Goal: Task Accomplishment & Management: Manage account settings

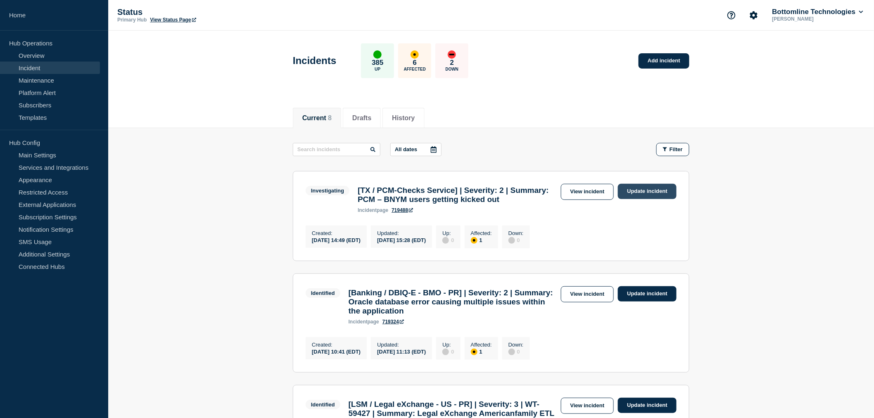
click at [647, 193] on link "Update incident" at bounding box center [647, 191] width 59 height 15
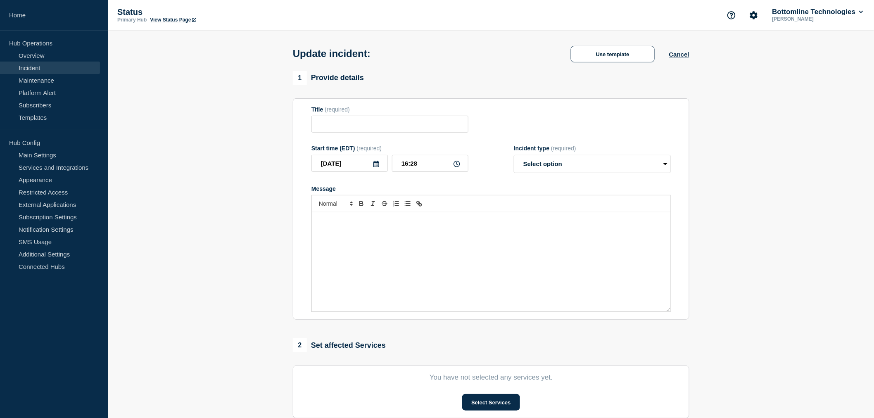
type input "[TX / PCM-Checks Service] | Severity: 2 | Summary: PCM – BNYM users getting kic…"
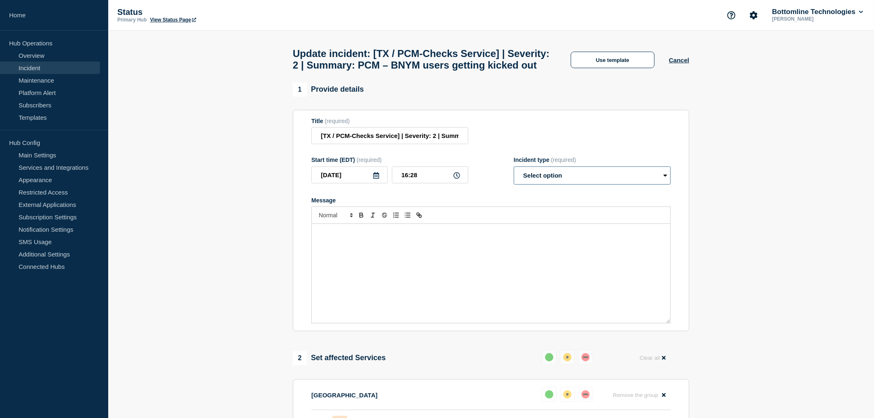
click at [565, 185] on select "Select option Investigating Identified Monitoring Resolved" at bounding box center [592, 176] width 157 height 18
select select "monitoring"
click at [514, 185] on select "Select option Investigating Identified Monitoring Resolved" at bounding box center [592, 176] width 157 height 18
click at [608, 68] on button "Use template" at bounding box center [613, 60] width 84 height 17
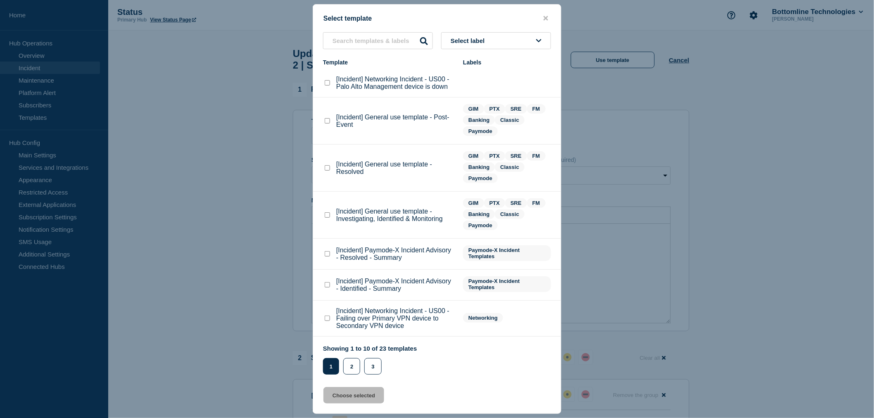
click at [326, 215] on checkbox"] "[Incident] General use template - Investigating, Identified & Monitoring checkb…" at bounding box center [327, 214] width 5 height 5
checkbox checkbox"] "true"
click at [350, 398] on button "Choose selected" at bounding box center [354, 395] width 61 height 17
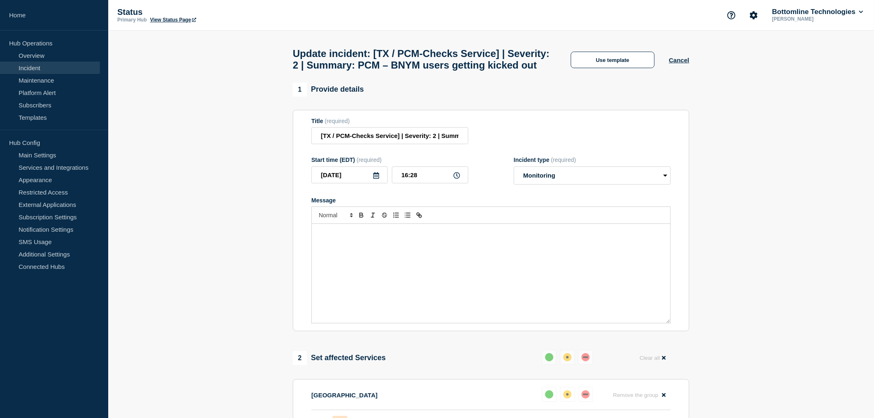
select select "investigating"
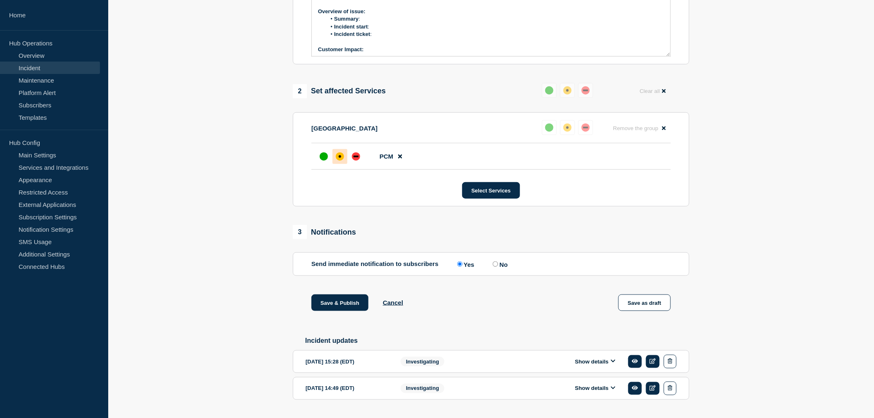
scroll to position [309, 0]
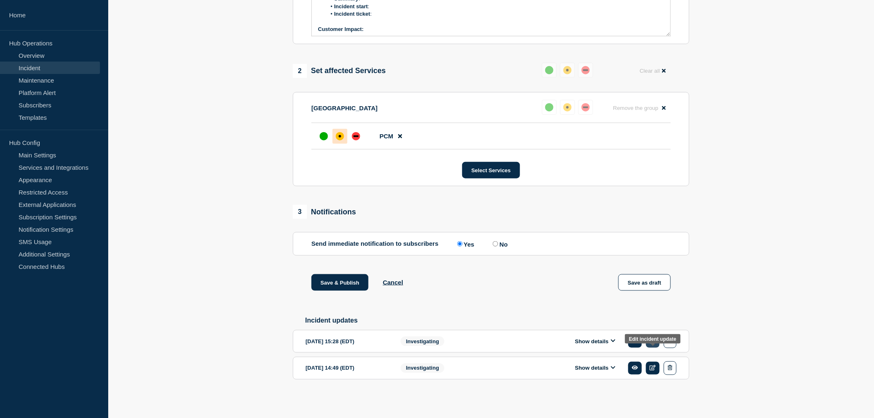
click at [653, 341] on icon at bounding box center [653, 340] width 6 height 5
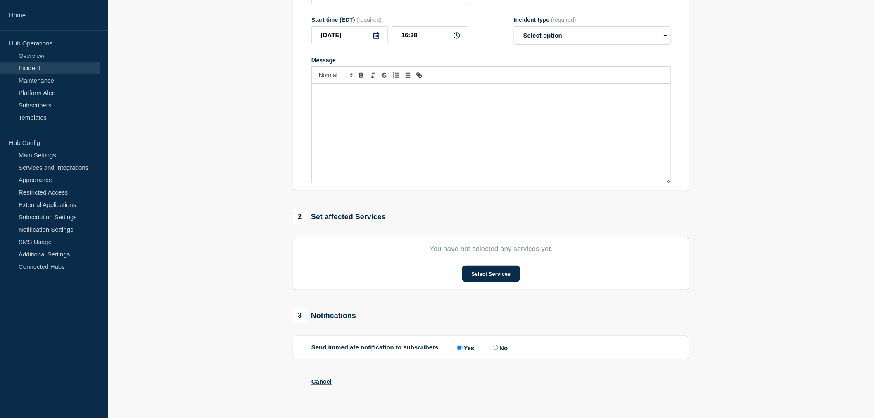
type input "[TX / PCM-Checks Service] | Severity: 2 | Summary: PCM – BNYM users getting kic…"
type input "15:28"
select select "investigating"
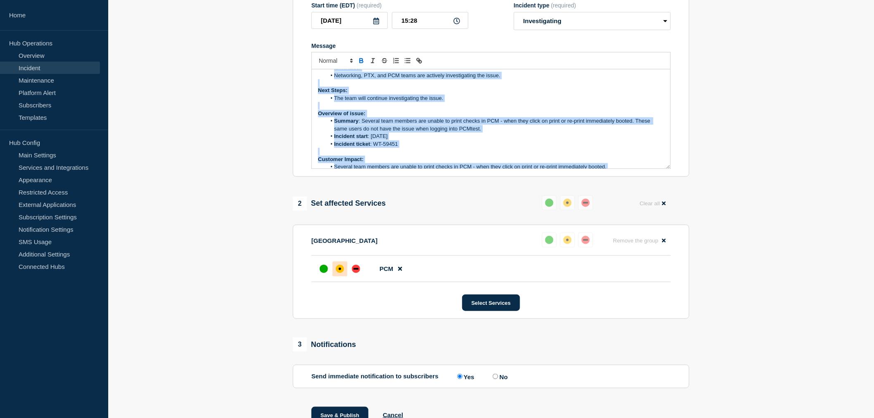
scroll to position [93, 0]
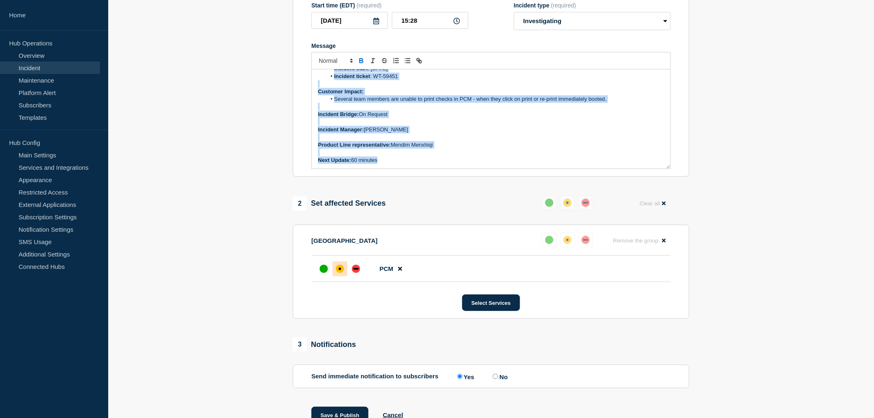
drag, startPoint x: 317, startPoint y: 79, endPoint x: 419, endPoint y: 182, distance: 145.2
click at [419, 182] on div "1 Provide details Title (required) [TX / PCM-Checks Service] | Severity: 2 | Su…" at bounding box center [491, 186] width 406 height 517
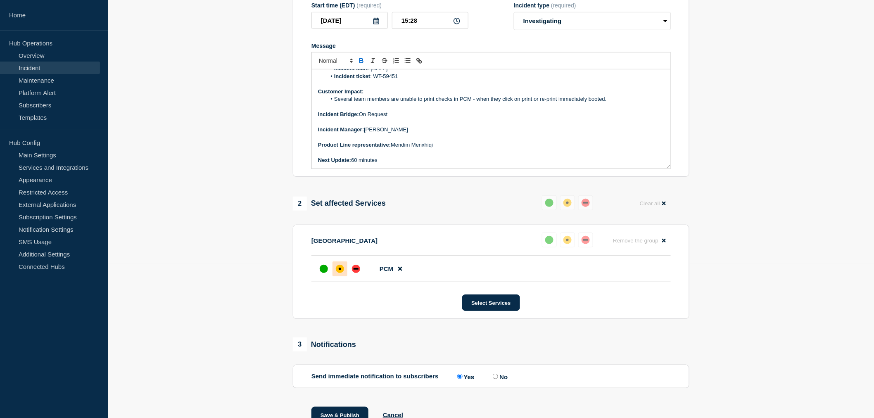
click at [419, 182] on div "1 Provide details Title (required) [TX / PCM-Checks Service] | Severity: 2 | Su…" at bounding box center [491, 186] width 406 height 517
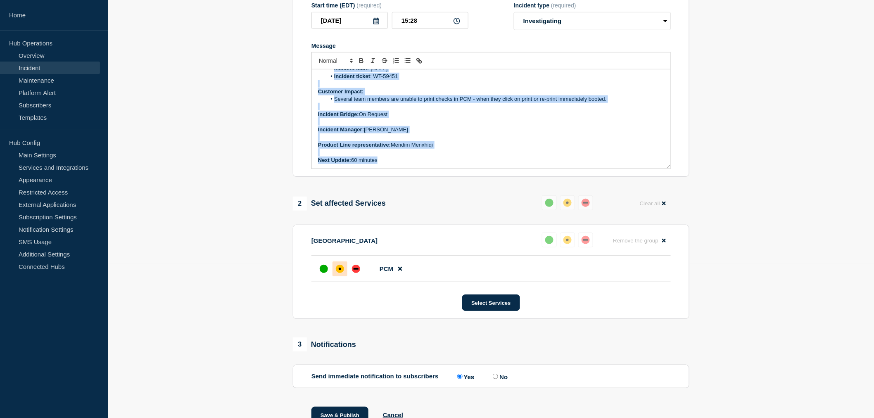
scroll to position [0, 0]
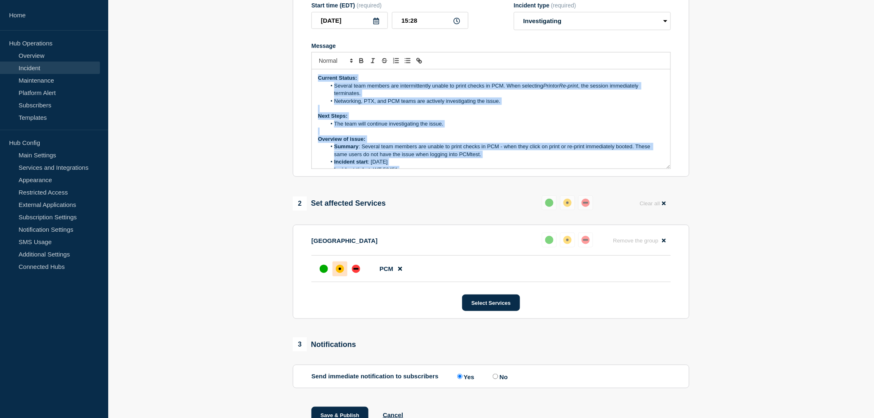
drag, startPoint x: 386, startPoint y: 163, endPoint x: 260, endPoint y: 22, distance: 188.2
click at [260, 22] on section "1 Provide details Title (required) [TX / PCM-Checks Service] | Severity: 2 | Su…" at bounding box center [491, 186] width 766 height 517
copy div "Current Status: Several team members are intermittently unable to print checks …"
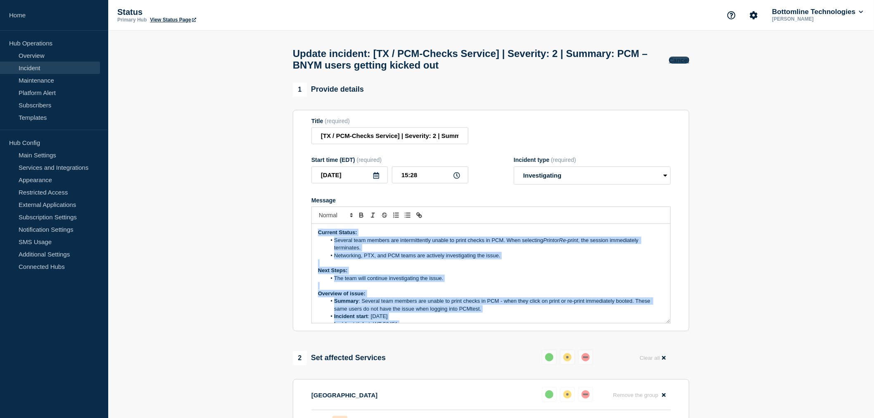
click at [678, 60] on button "Cancel" at bounding box center [679, 60] width 20 height 7
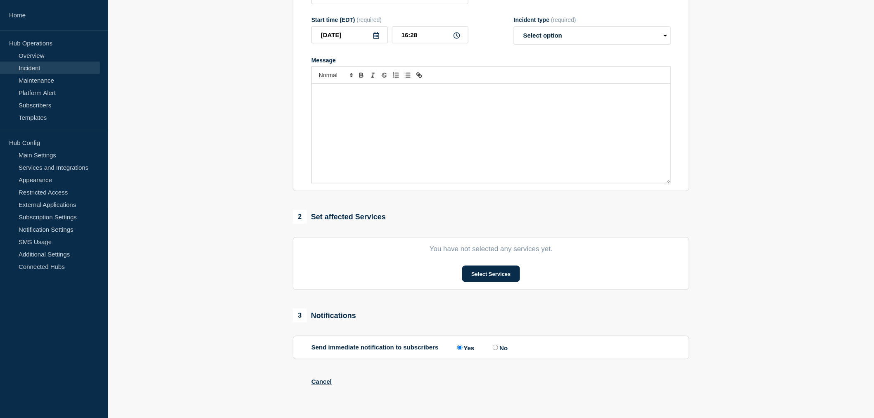
type input "[TX / PCM-Checks Service] | Severity: 2 | Summary: PCM – BNYM users getting kic…"
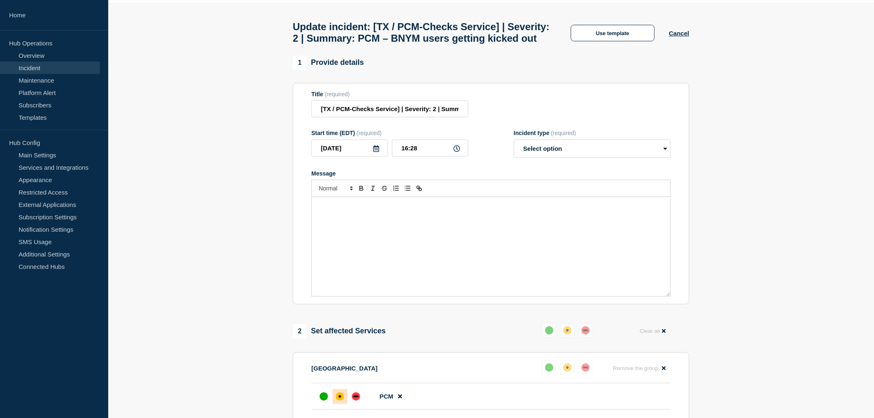
scroll to position [21, 0]
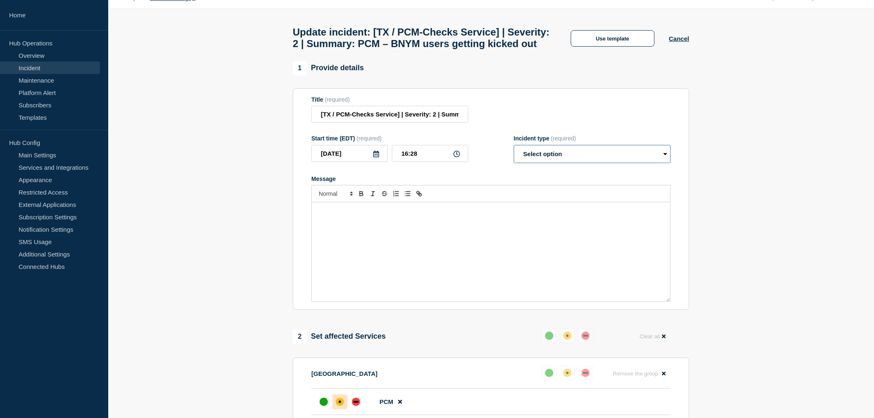
click at [540, 163] on select "Select option Investigating Identified Monitoring Resolved" at bounding box center [592, 154] width 157 height 18
select select "monitoring"
click at [514, 163] on select "Select option Investigating Identified Monitoring Resolved" at bounding box center [592, 154] width 157 height 18
click at [341, 258] on div "Message" at bounding box center [491, 251] width 359 height 99
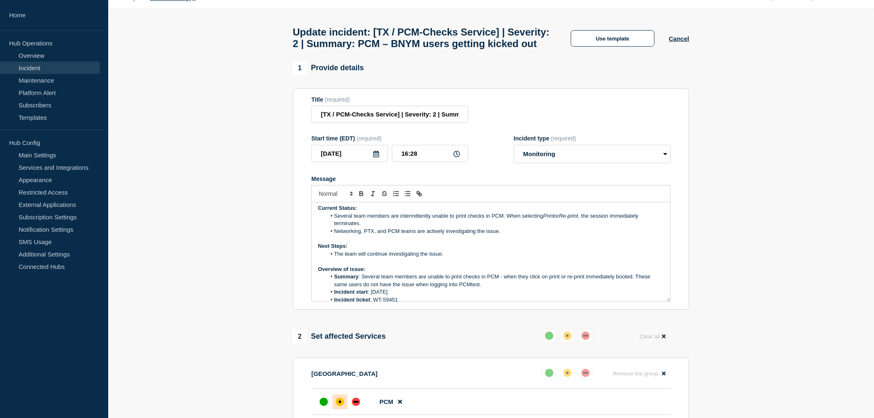
scroll to position [0, 0]
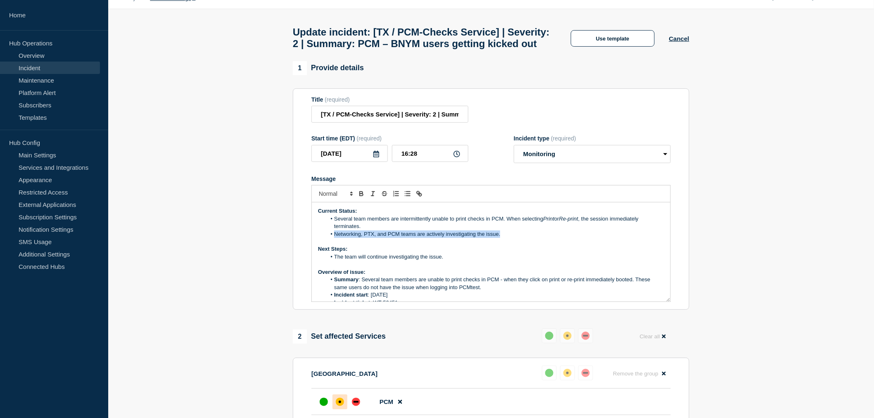
drag, startPoint x: 503, startPoint y: 251, endPoint x: 334, endPoint y: 254, distance: 169.4
click at [334, 238] on li "Networking, PTX, and PCM teams are actively investigating the issue." at bounding box center [495, 234] width 338 height 7
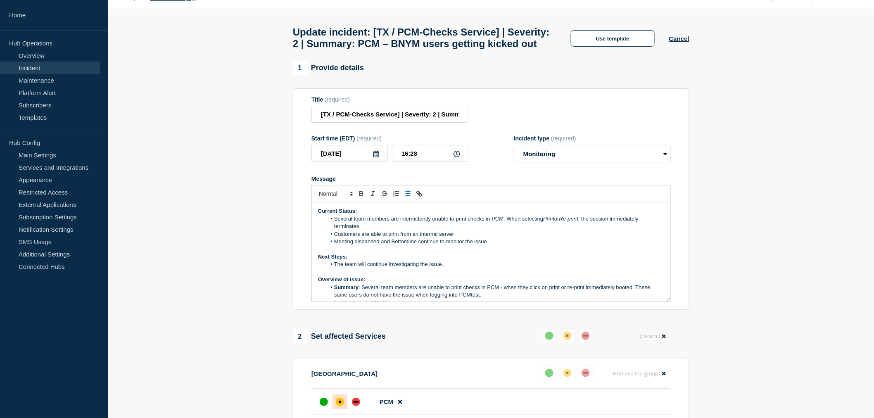
click at [372, 231] on li "Several team members are intermittently unable to print checks in PCM. When sel…" at bounding box center [495, 222] width 338 height 15
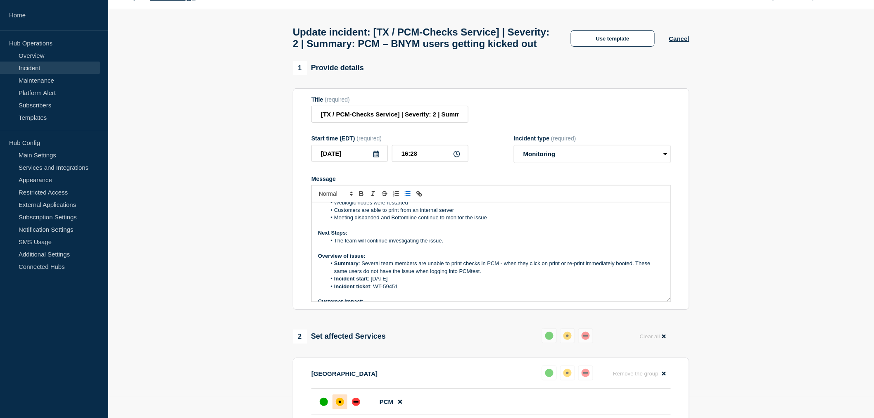
scroll to position [46, 0]
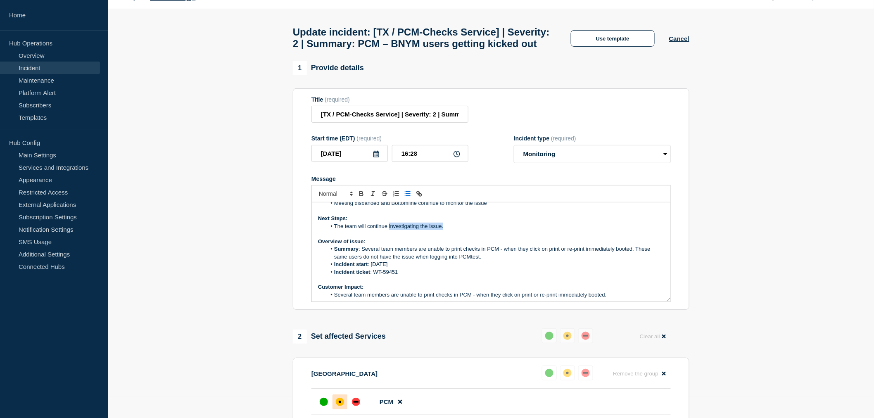
drag, startPoint x: 453, startPoint y: 246, endPoint x: 389, endPoint y: 243, distance: 64.1
click at [389, 230] on li "The team will continue investigating the issue." at bounding box center [495, 226] width 338 height 7
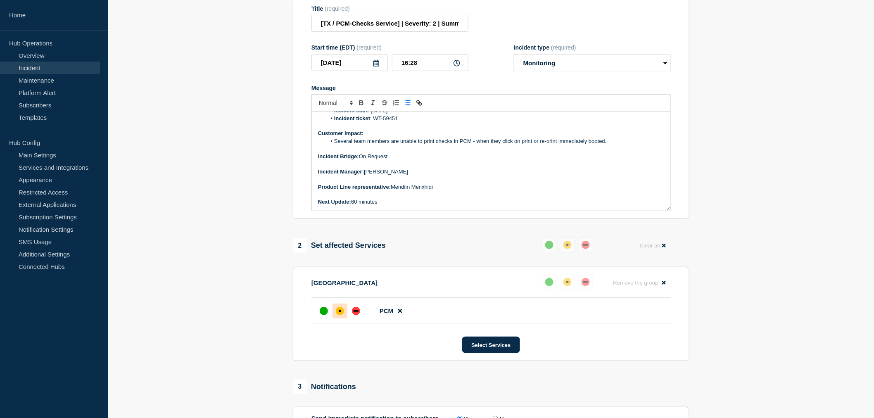
scroll to position [113, 0]
drag, startPoint x: 384, startPoint y: 221, endPoint x: 354, endPoint y: 223, distance: 30.3
click at [354, 205] on p "Next Update: 60 minutes" at bounding box center [491, 201] width 346 height 7
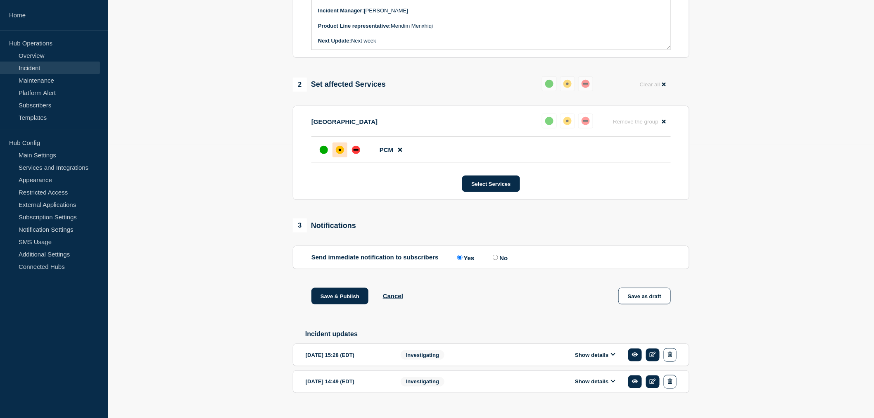
scroll to position [309, 0]
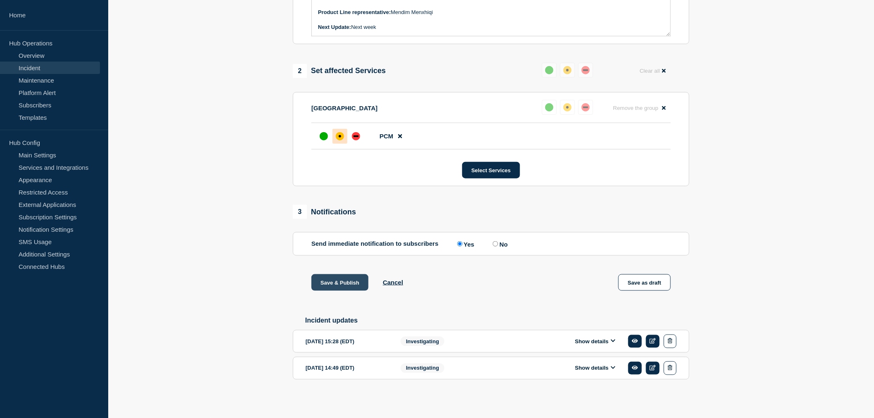
drag, startPoint x: 335, startPoint y: 282, endPoint x: 328, endPoint y: 284, distance: 7.2
click at [335, 282] on button "Save & Publish" at bounding box center [340, 282] width 57 height 17
